Goal: Task Accomplishment & Management: Complete application form

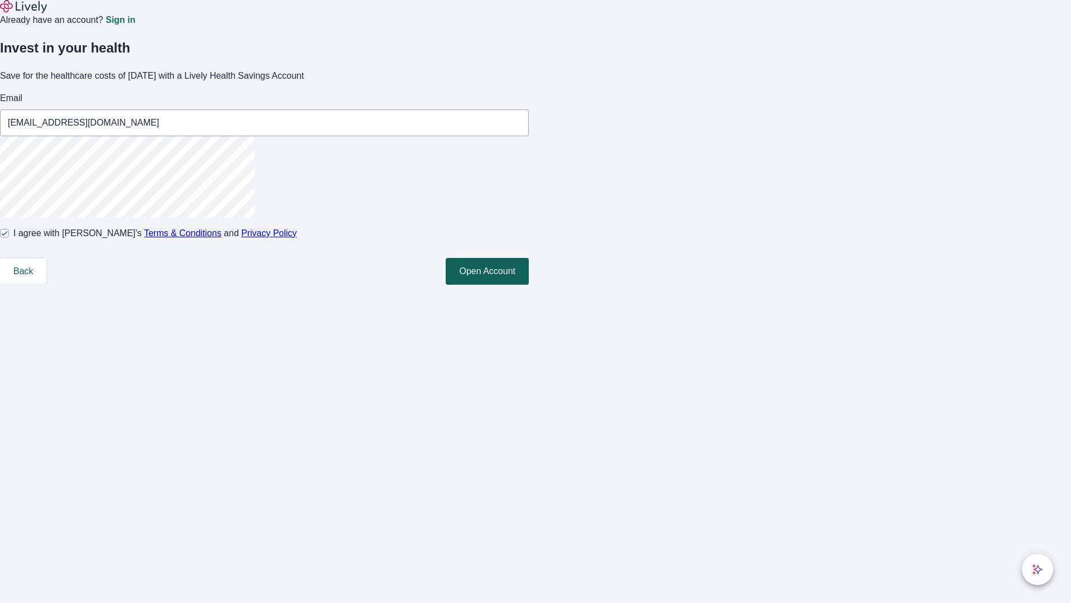
click at [529, 285] on button "Open Account" at bounding box center [487, 271] width 83 height 27
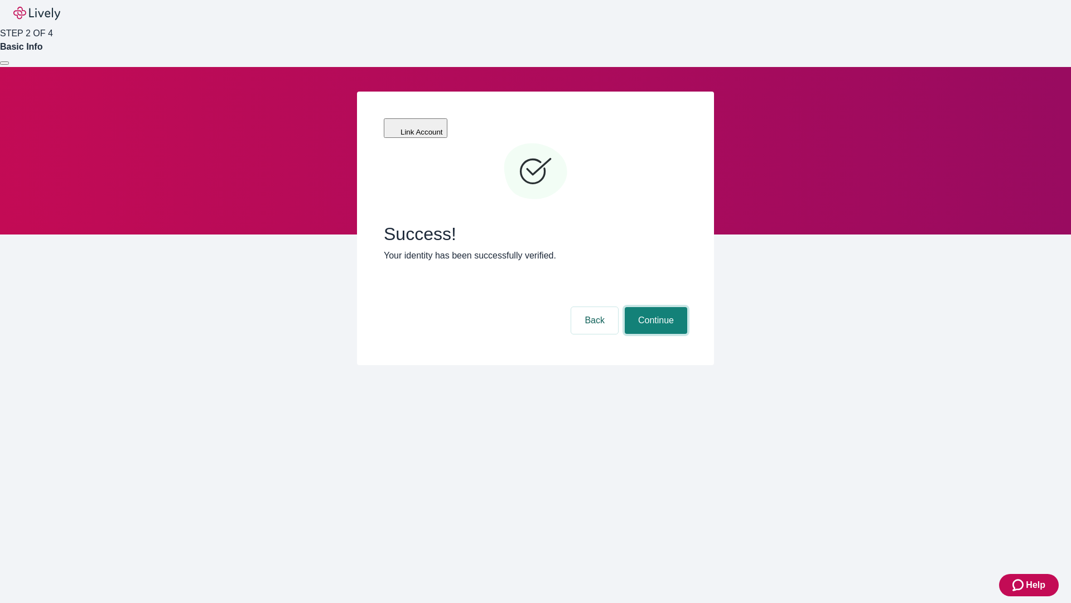
click at [655, 307] on button "Continue" at bounding box center [656, 320] width 62 height 27
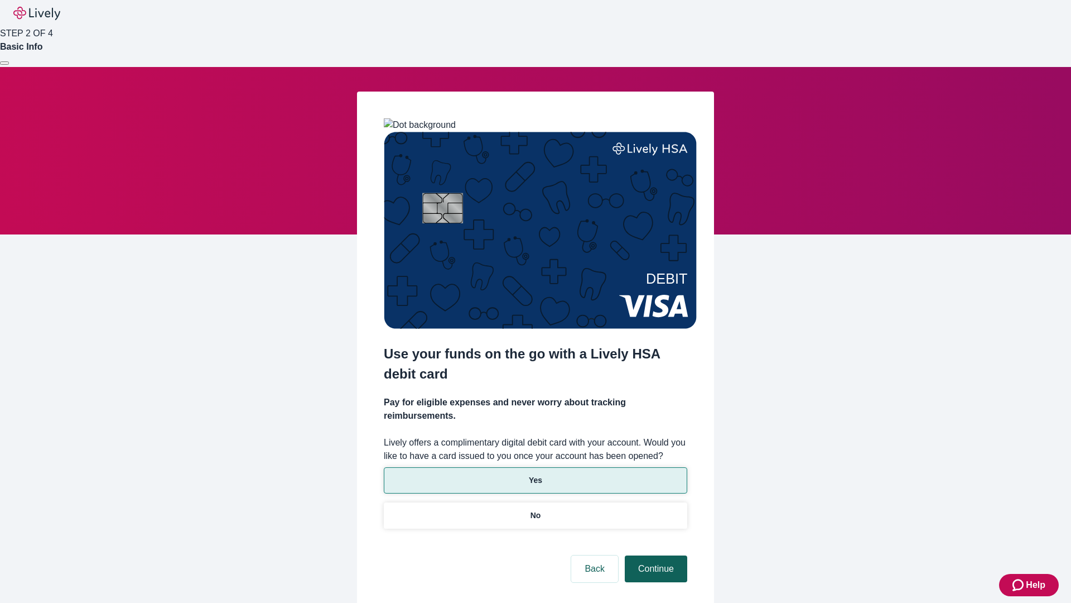
click at [535, 474] on p "Yes" at bounding box center [535, 480] width 13 height 12
click at [655, 555] on button "Continue" at bounding box center [656, 568] width 62 height 27
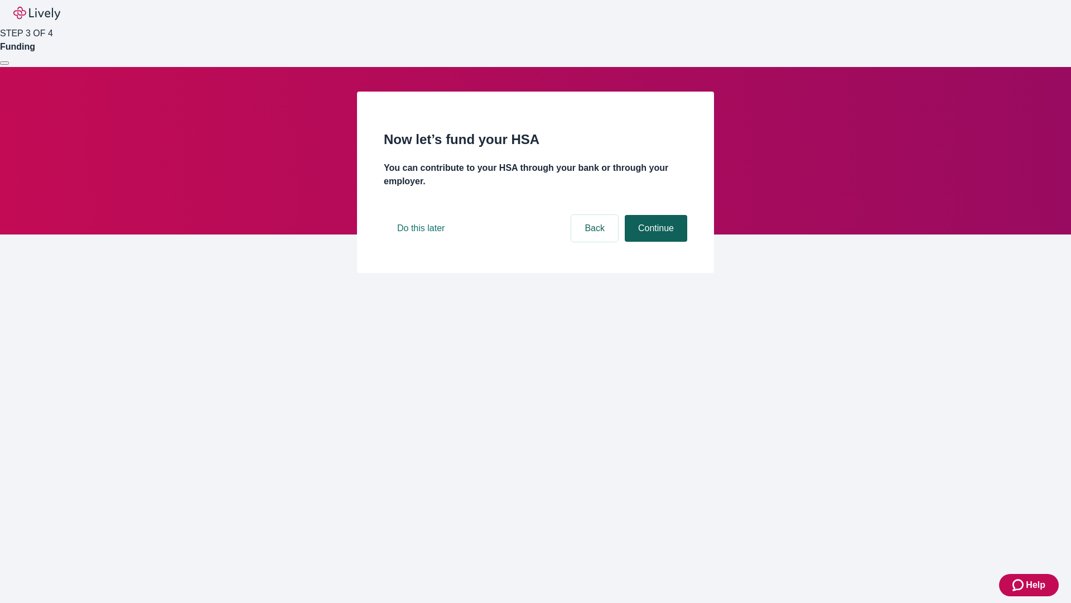
click at [655, 242] on button "Continue" at bounding box center [656, 228] width 62 height 27
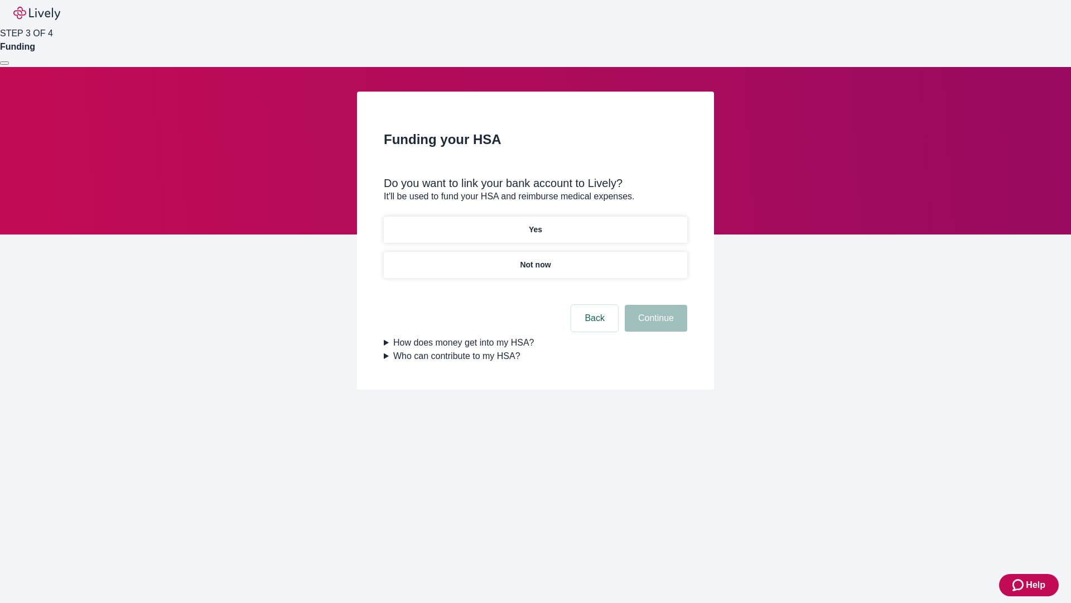
click at [535, 259] on p "Not now" at bounding box center [535, 265] width 31 height 12
click at [655, 325] on button "Continue" at bounding box center [656, 318] width 62 height 27
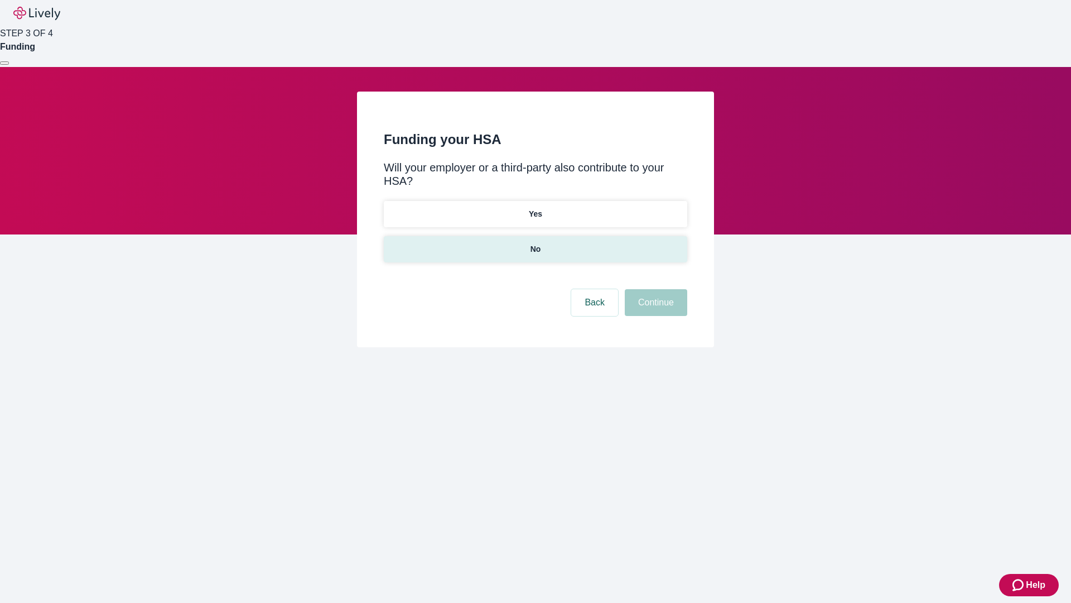
click at [535, 243] on p "No" at bounding box center [536, 249] width 11 height 12
click at [655, 289] on button "Continue" at bounding box center [656, 302] width 62 height 27
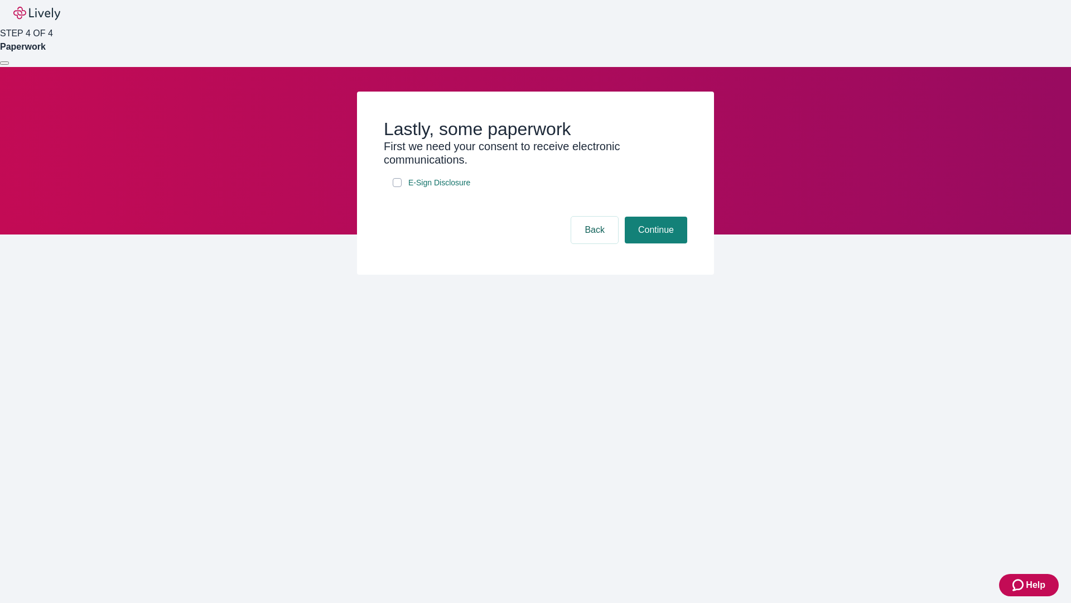
click at [397, 187] on input "E-Sign Disclosure" at bounding box center [397, 182] width 9 height 9
checkbox input "true"
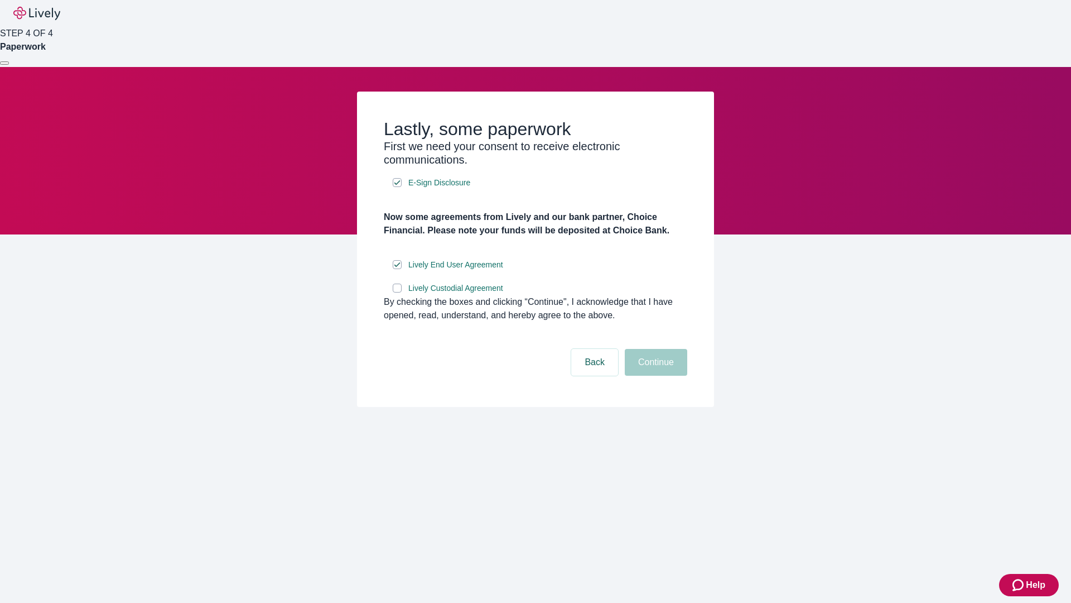
click at [397, 292] on input "Lively Custodial Agreement" at bounding box center [397, 287] width 9 height 9
checkbox input "true"
click at [655, 376] on button "Continue" at bounding box center [656, 362] width 62 height 27
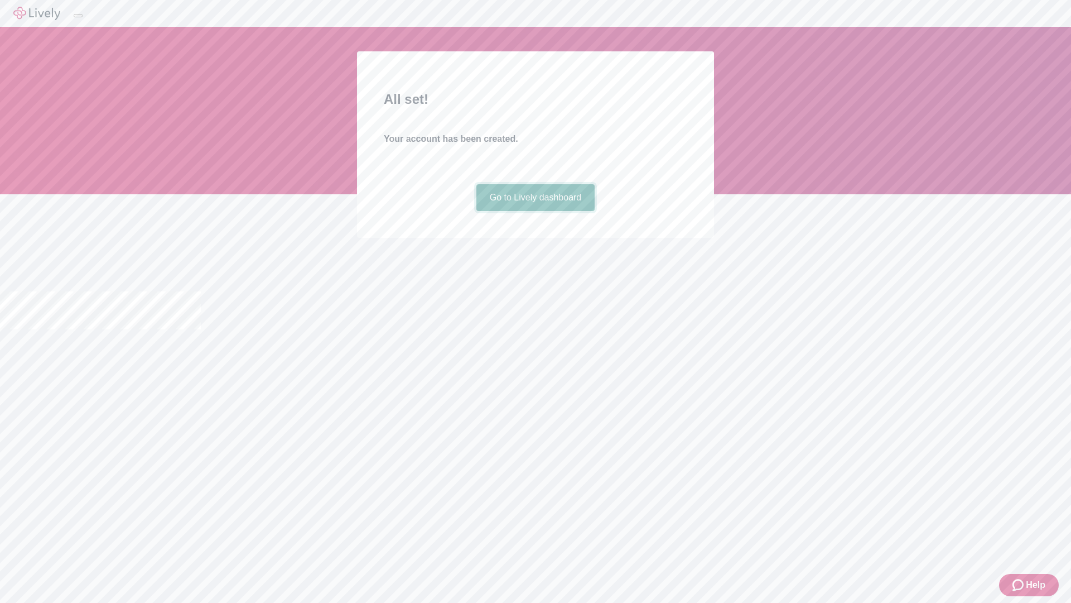
click at [535, 211] on link "Go to Lively dashboard" at bounding box center [536, 197] width 119 height 27
